Goal: Transaction & Acquisition: Book appointment/travel/reservation

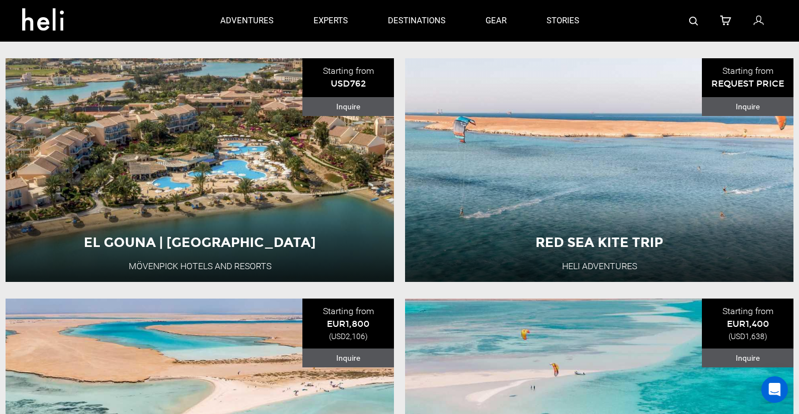
scroll to position [304, 0]
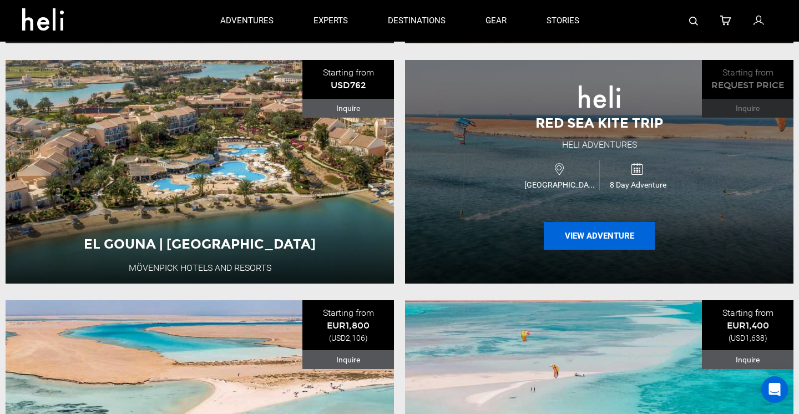
click at [597, 239] on button "View Adventure" at bounding box center [599, 236] width 111 height 28
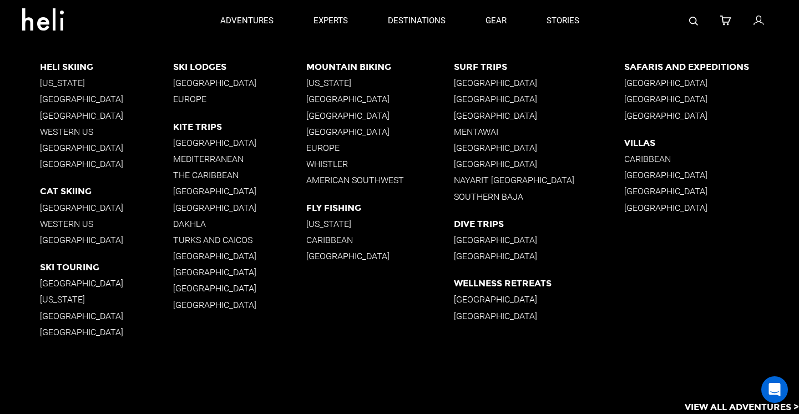
click at [197, 238] on p "Turks and Caicos" at bounding box center [239, 240] width 133 height 11
